Goal: Information Seeking & Learning: Learn about a topic

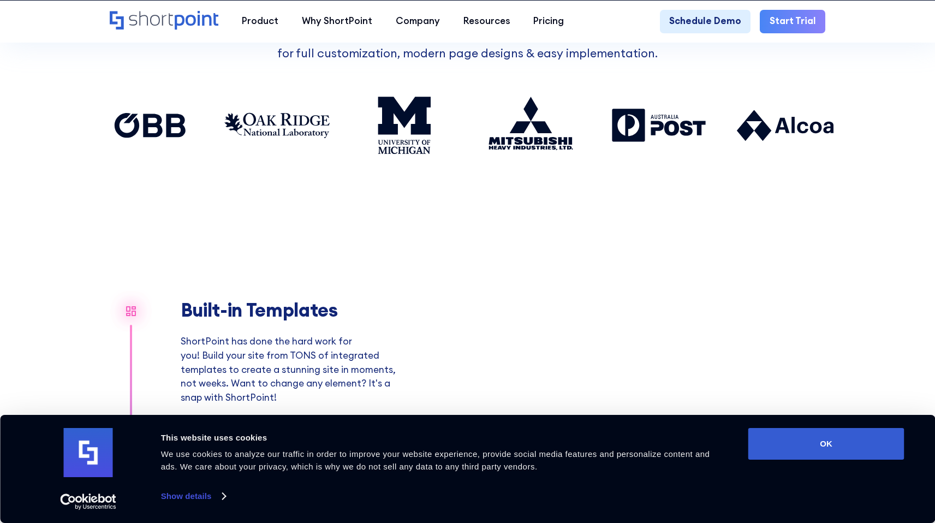
scroll to position [1315, 0]
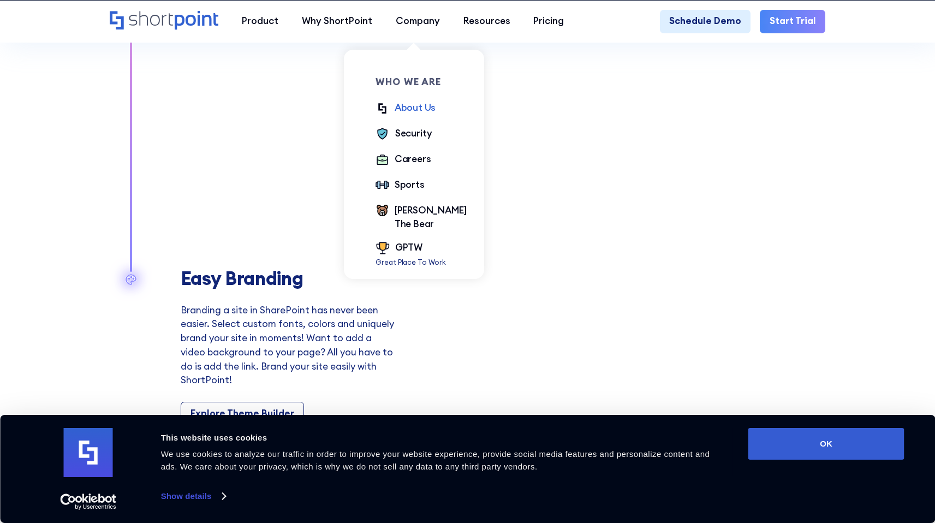
click at [419, 109] on div "About Us" at bounding box center [414, 108] width 41 height 14
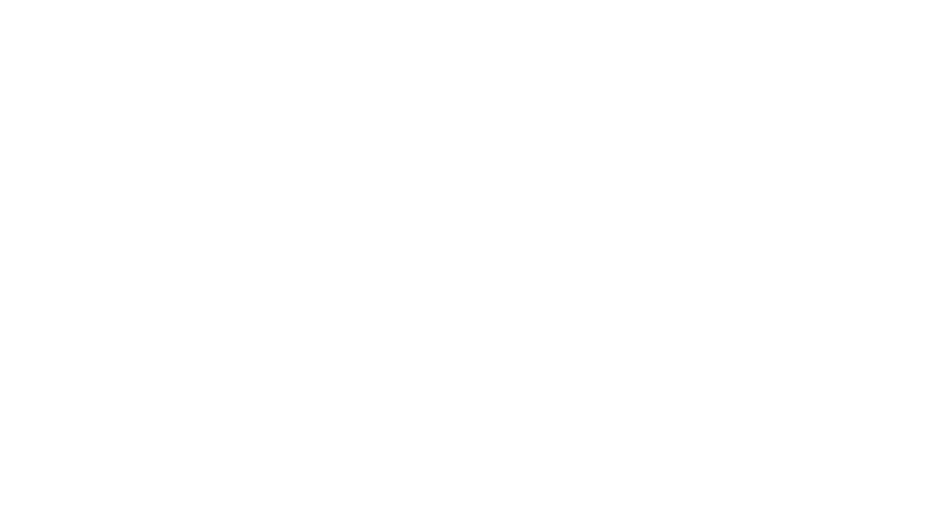
scroll to position [429, 0]
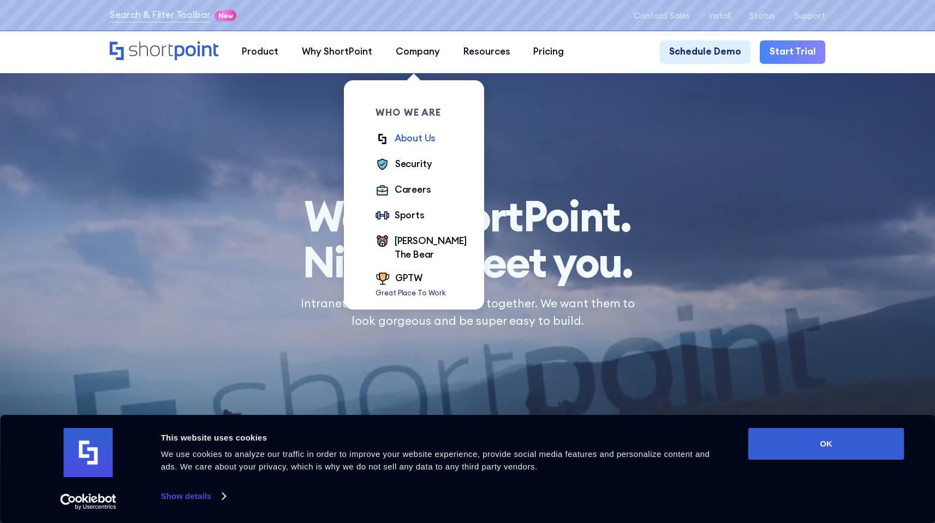
click at [404, 173] on ul "About Us Security Careers Sports Kevin The Bear GPTW Great Place To Work" at bounding box center [420, 214] width 91 height 167
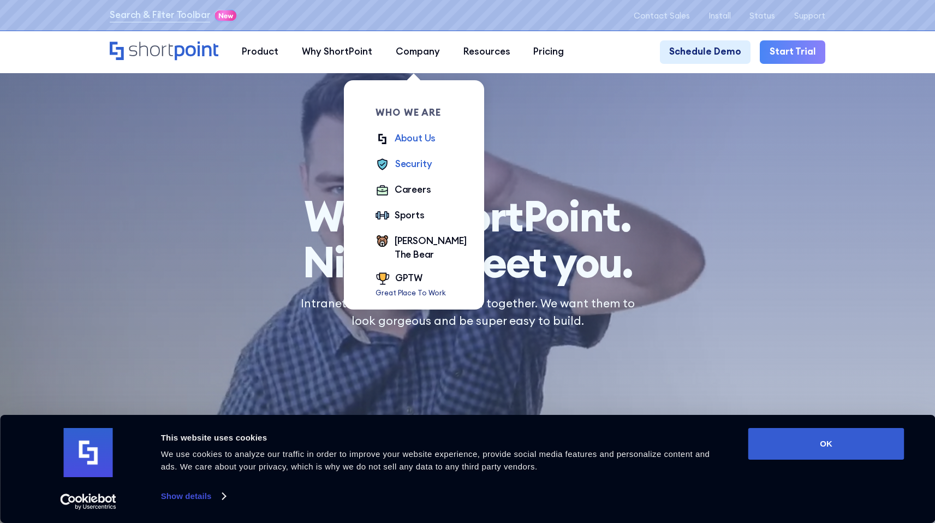
click at [414, 158] on div "Security" at bounding box center [413, 164] width 37 height 14
